Goal: Navigation & Orientation: Understand site structure

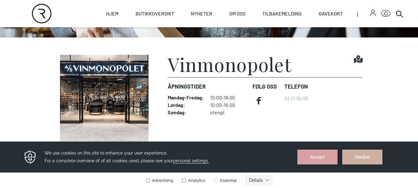
scroll to position [124, 0]
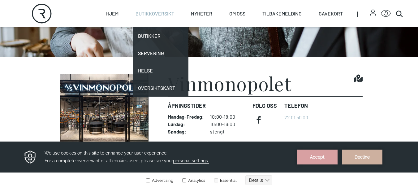
click at [154, 15] on link "Butikkoversikt" at bounding box center [155, 13] width 39 height 27
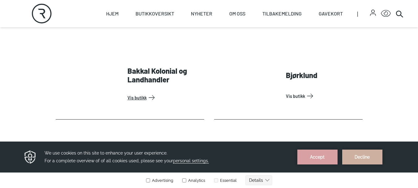
scroll to position [217, 0]
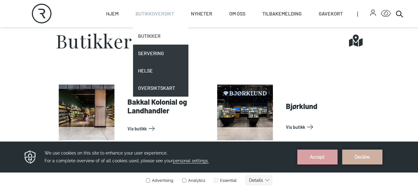
click at [156, 35] on link "Butikker" at bounding box center [161, 35] width 56 height 17
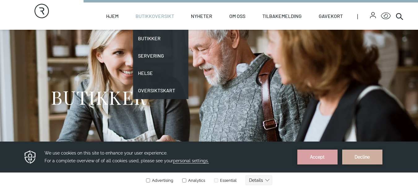
scroll to position [0, 0]
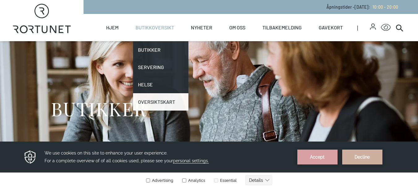
click at [156, 101] on link "Oversiktskart" at bounding box center [161, 101] width 56 height 17
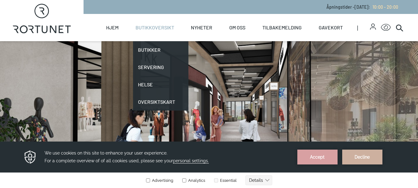
click at [160, 26] on link "Butikkoversikt" at bounding box center [155, 27] width 39 height 27
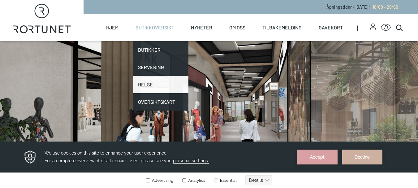
click at [158, 88] on link "Helse" at bounding box center [161, 84] width 56 height 17
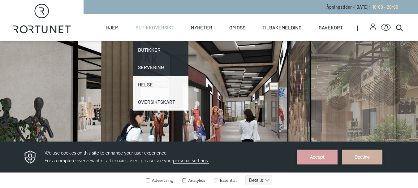
click at [158, 93] on link "Oversiktskart" at bounding box center [161, 101] width 56 height 17
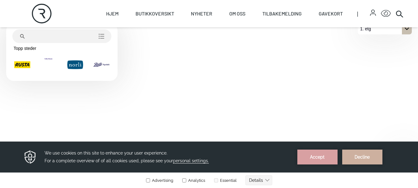
scroll to position [310, 0]
